Goal: Transaction & Acquisition: Purchase product/service

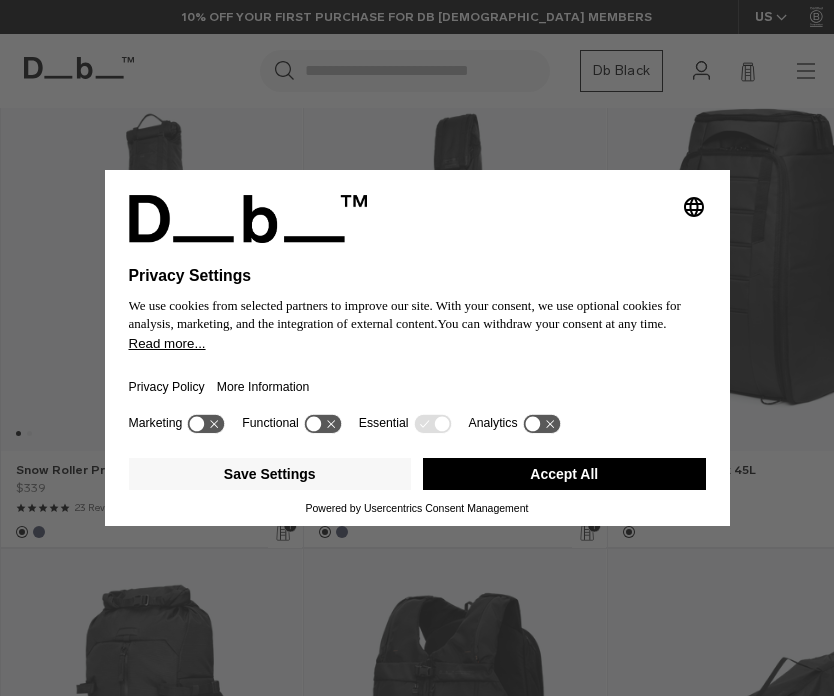
click at [791, 397] on div "Selecting an option will immediately change the language Privacy Settings We us…" at bounding box center [417, 348] width 834 height 696
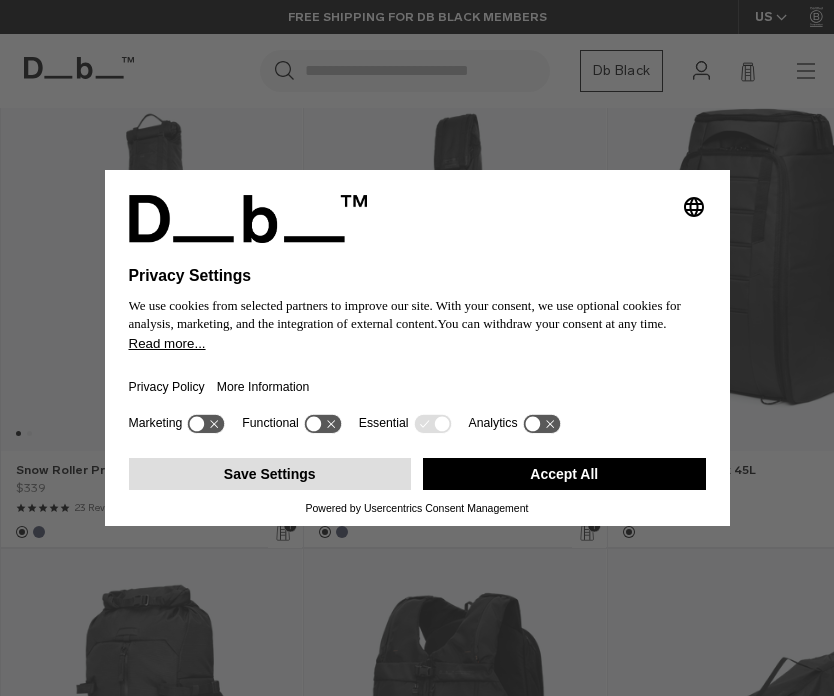
click at [285, 485] on button "Save Settings" at bounding box center [270, 474] width 283 height 32
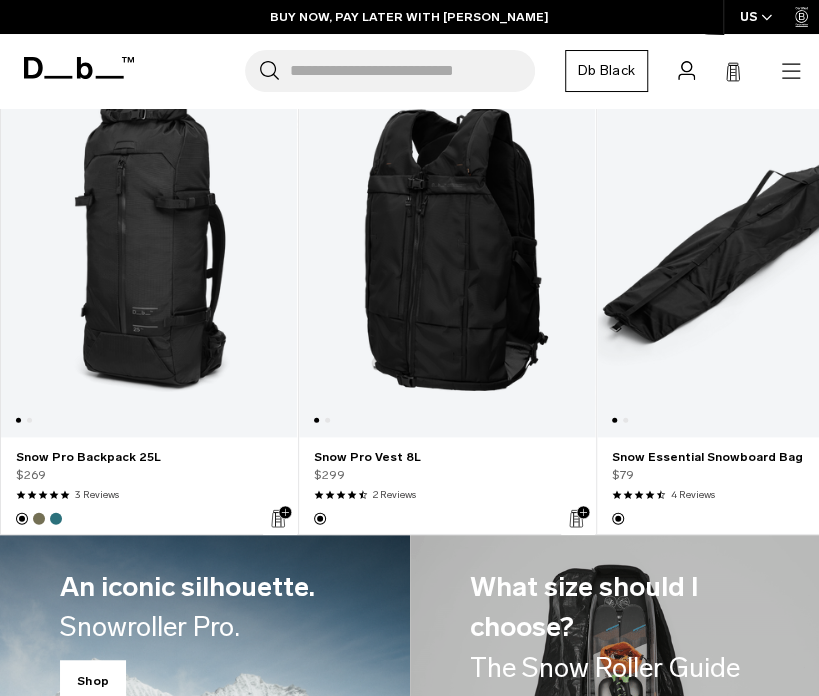
scroll to position [1458, 0]
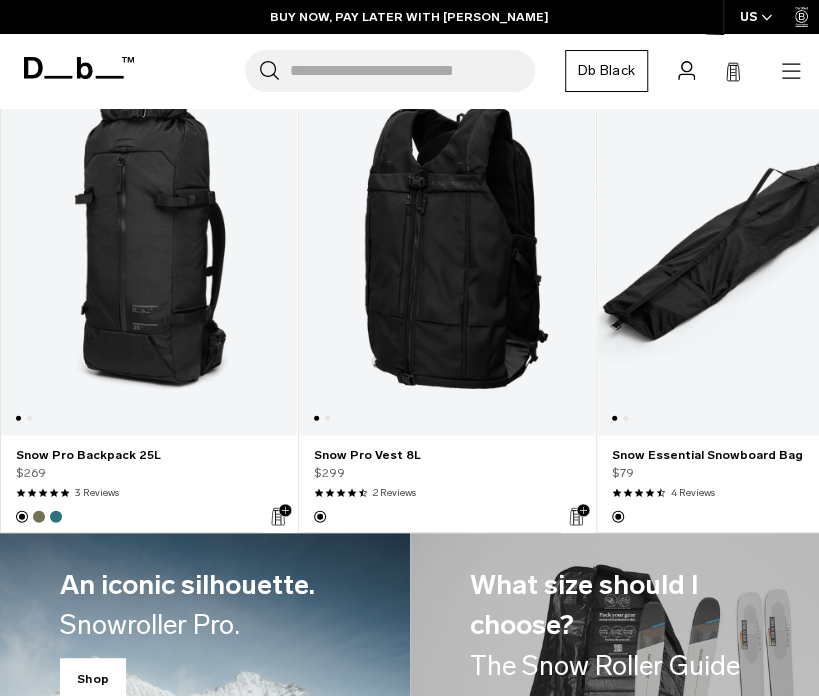
click at [470, 309] on link "Snow Pro Vest 8L" at bounding box center [447, 249] width 296 height 374
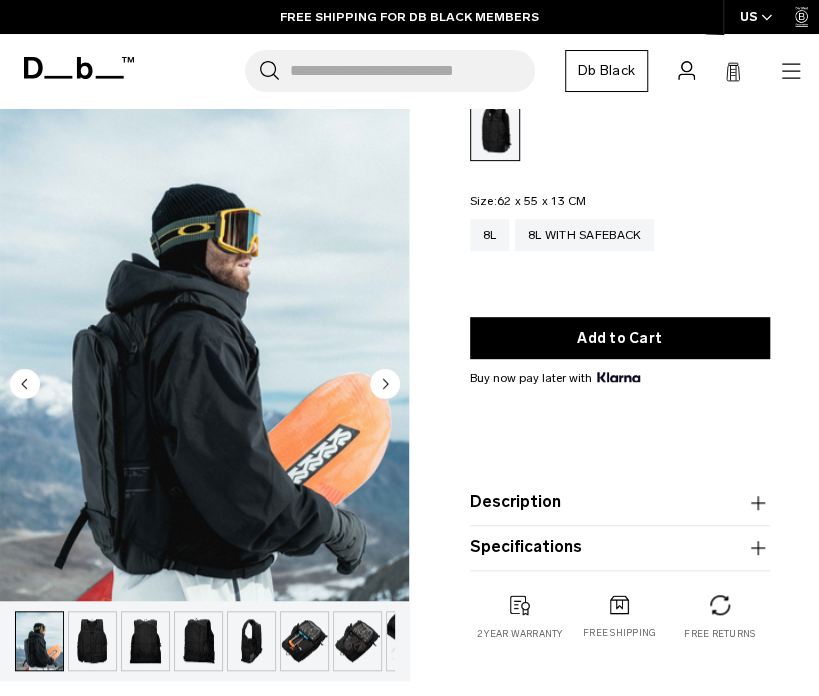
click at [294, 612] on img "button" at bounding box center [304, 641] width 47 height 58
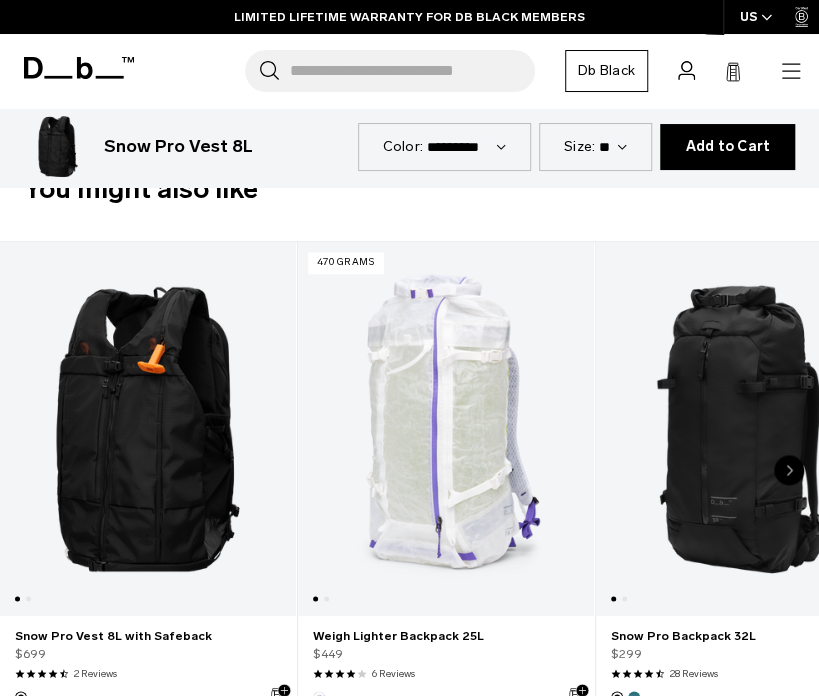
scroll to position [538, 0]
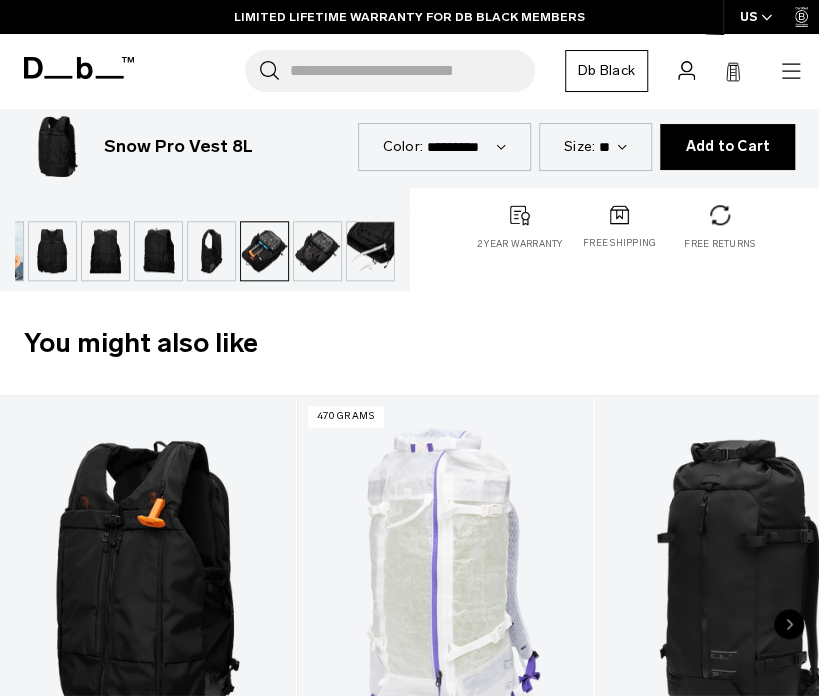
click at [171, 269] on img "button" at bounding box center [158, 251] width 47 height 58
